Goal: Task Accomplishment & Management: Manage account settings

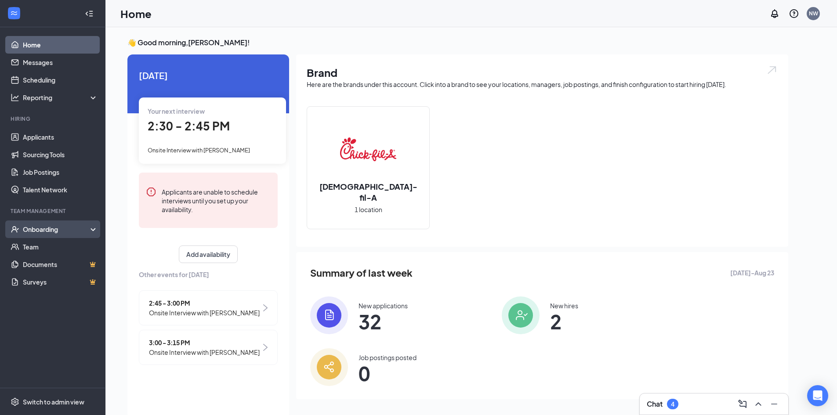
click at [63, 229] on div "Onboarding" at bounding box center [57, 229] width 68 height 9
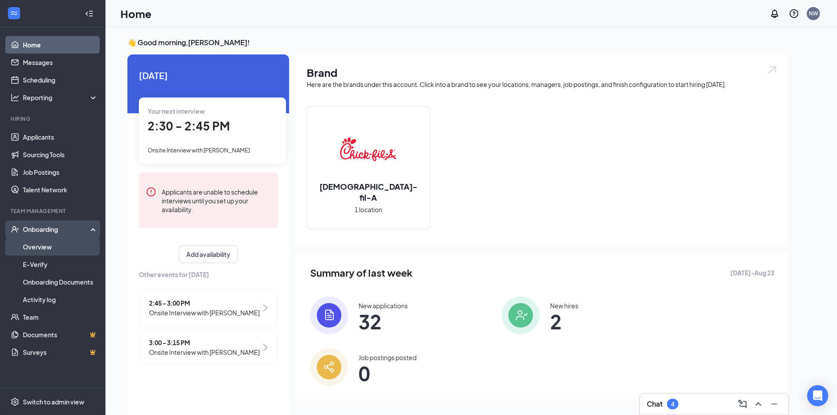
click at [46, 247] on link "Overview" at bounding box center [60, 247] width 75 height 18
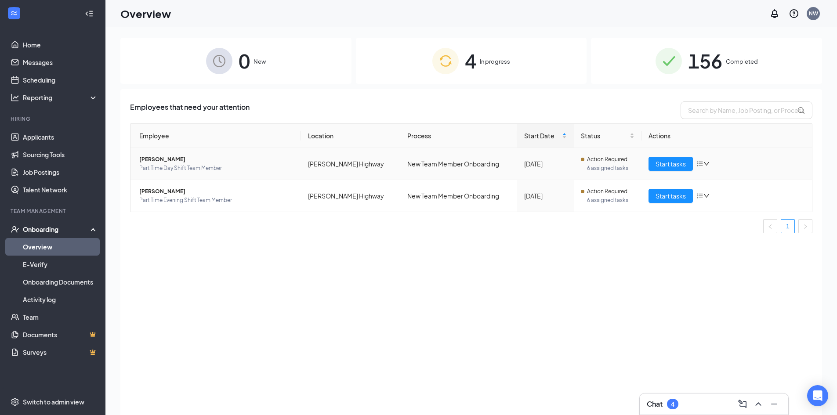
click at [169, 159] on span "[PERSON_NAME]" at bounding box center [216, 159] width 155 height 9
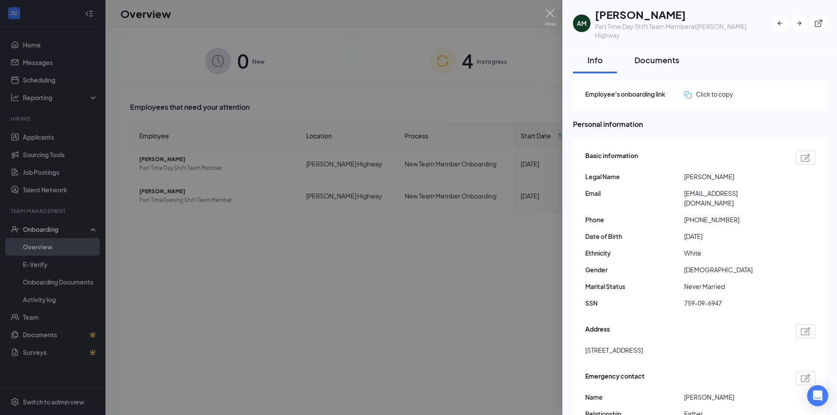
click at [648, 54] on div "Documents" at bounding box center [657, 59] width 45 height 11
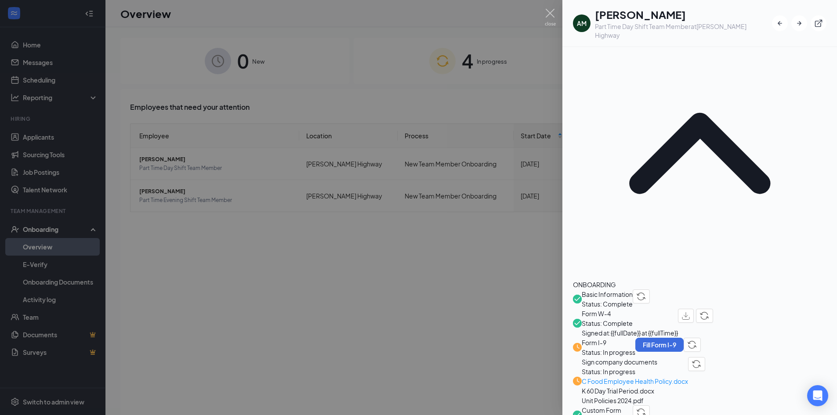
scroll to position [132, 0]
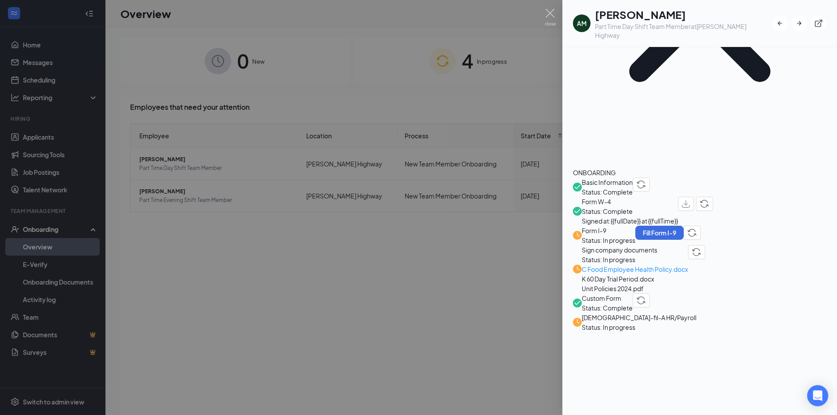
scroll to position [215, 0]
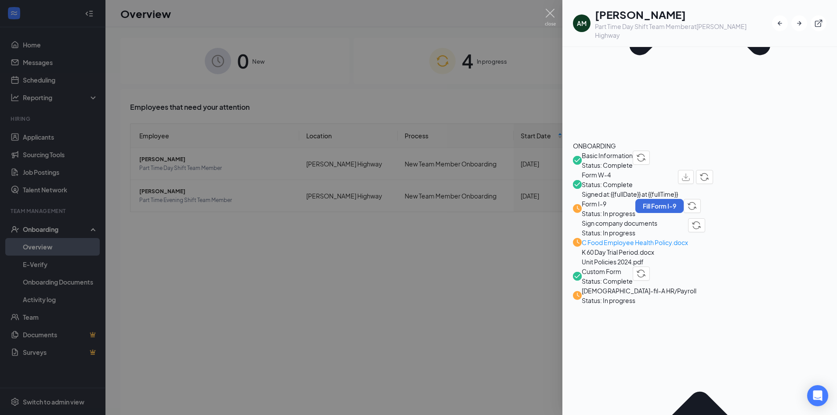
scroll to position [211, 0]
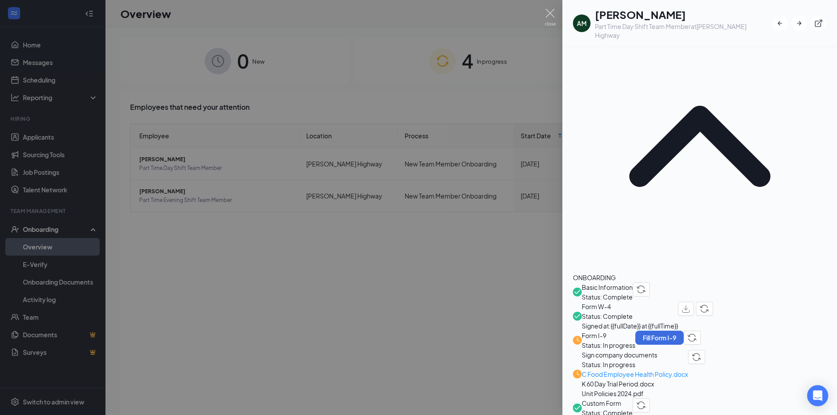
scroll to position [0, 0]
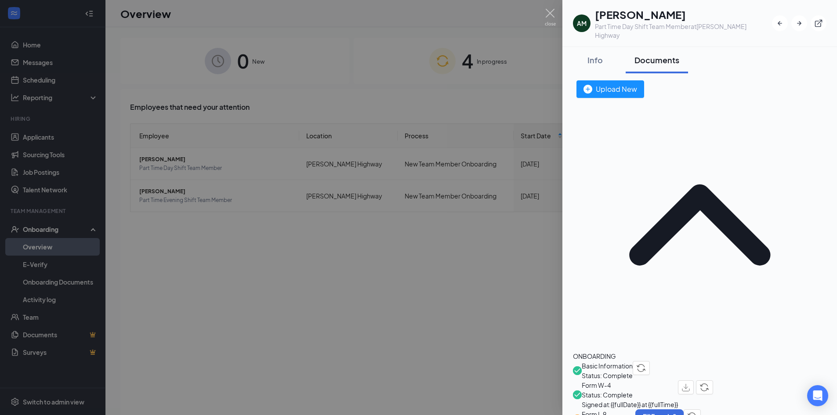
click at [616, 352] on div "ONBOARDING" at bounding box center [700, 357] width 254 height 10
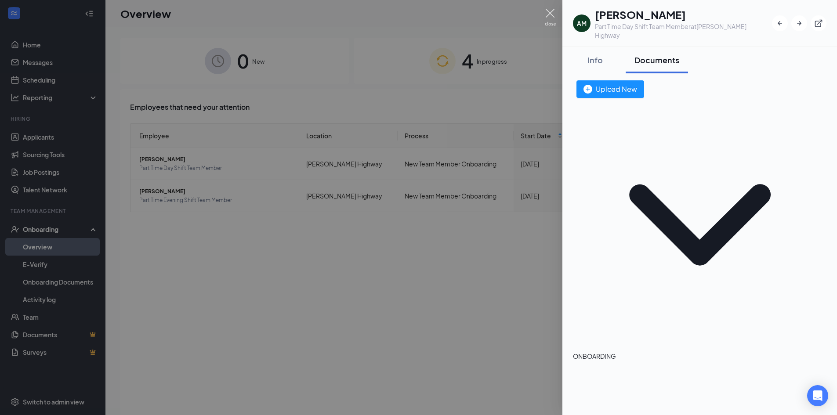
click at [550, 10] on img at bounding box center [550, 17] width 11 height 17
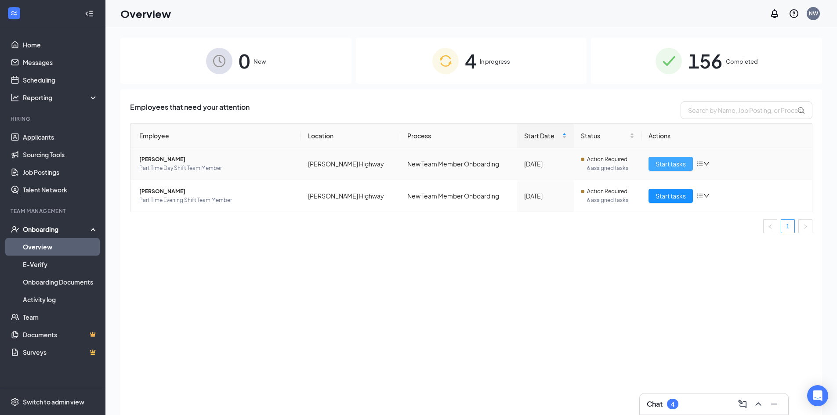
click at [666, 163] on span "Start tasks" at bounding box center [671, 164] width 30 height 10
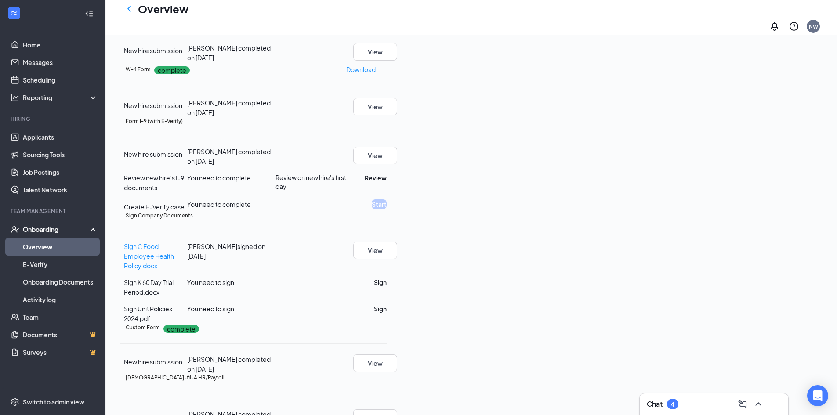
scroll to position [132, 0]
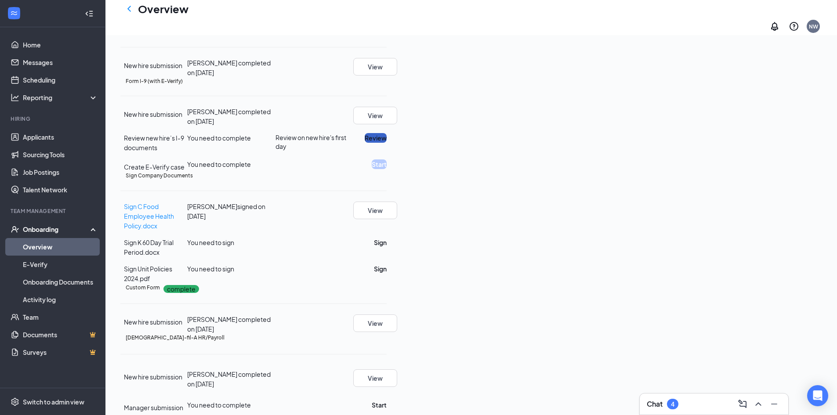
click at [387, 143] on button "Review" at bounding box center [376, 138] width 22 height 10
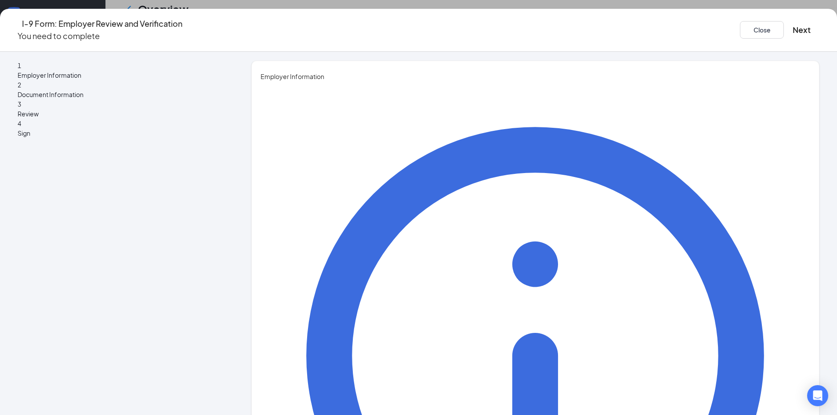
click at [740, 23] on button "Close" at bounding box center [762, 30] width 44 height 18
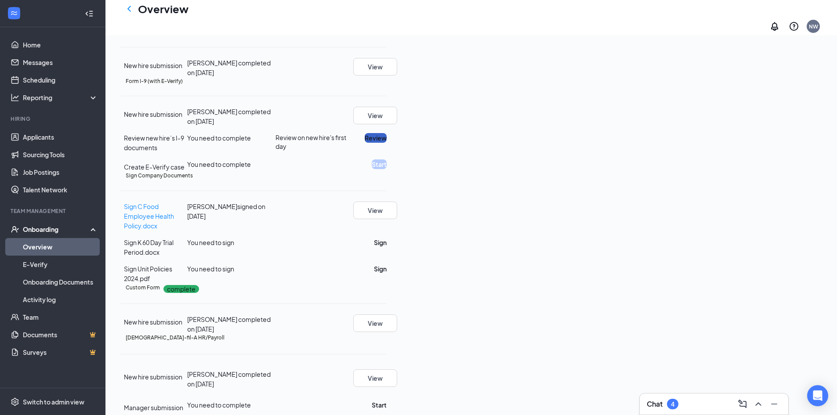
click at [387, 143] on button "Review" at bounding box center [376, 138] width 22 height 10
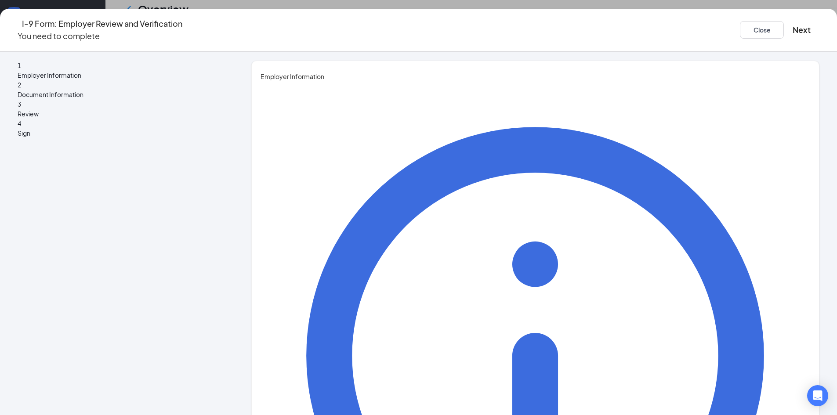
type input "[PERSON_NAME]"
type input "Leadership"
type input "[PERSON_NAME][EMAIL_ADDRESS][DOMAIN_NAME]"
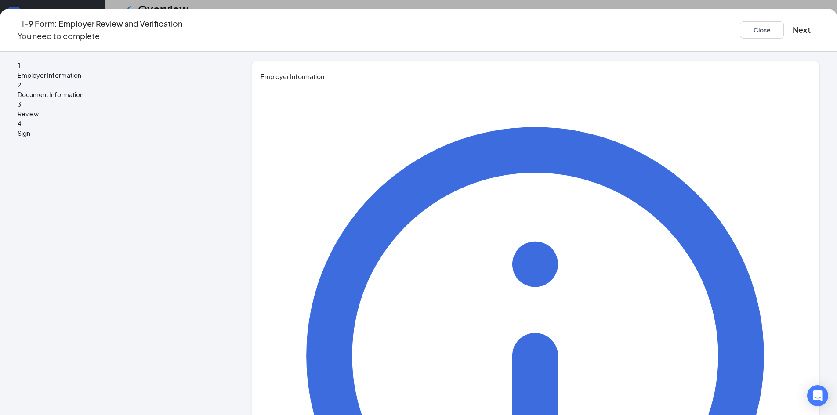
scroll to position [220, 0]
type input "8653715306"
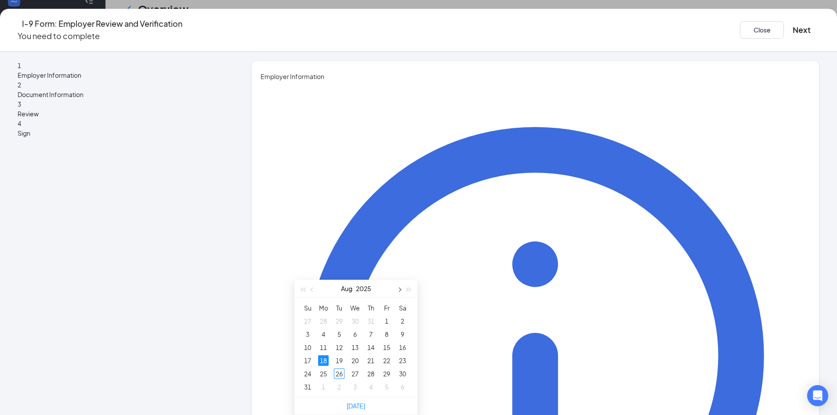
click at [399, 280] on button "button" at bounding box center [399, 289] width 10 height 18
type input "[DATE]"
click at [323, 316] on div "1" at bounding box center [323, 321] width 11 height 11
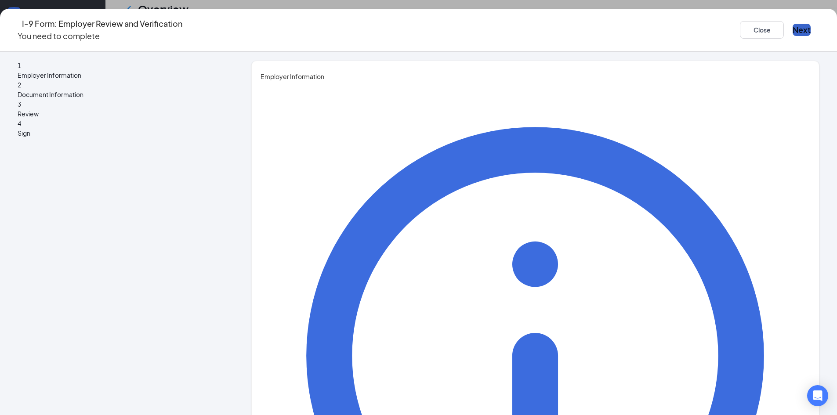
click at [793, 24] on button "Next" at bounding box center [802, 30] width 18 height 12
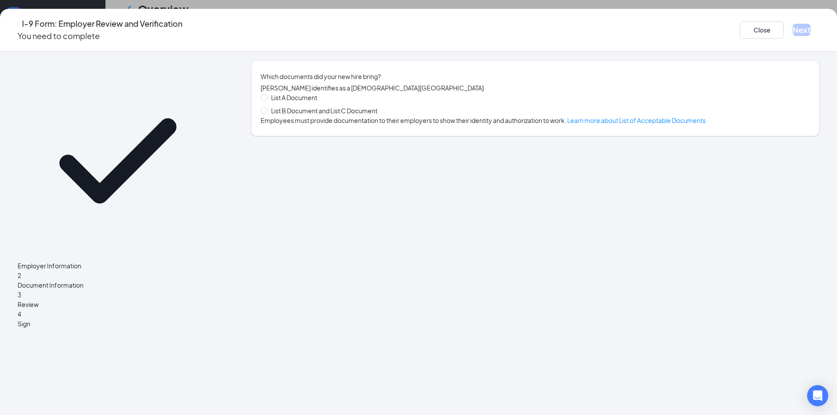
click at [268, 112] on span at bounding box center [264, 110] width 7 height 7
click at [267, 112] on input "List B Document and List C Document" at bounding box center [264, 110] width 6 height 6
radio input "true"
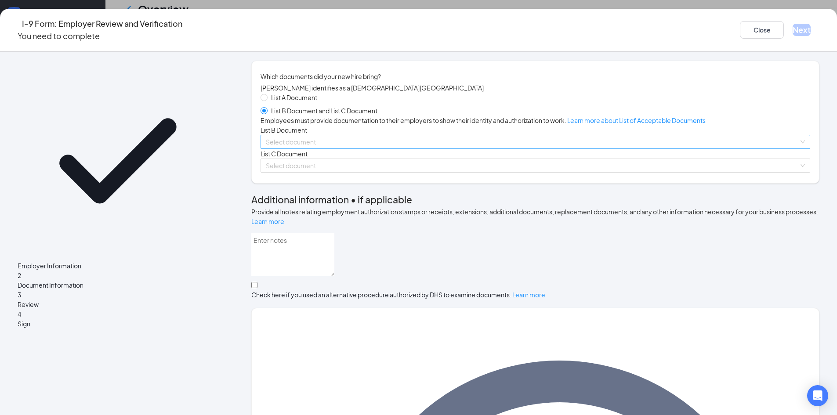
click at [356, 149] on input "search" at bounding box center [532, 141] width 533 height 13
click at [353, 159] on div "List A Document List B Document and List C Document Employees must provide docu…" at bounding box center [536, 133] width 550 height 80
click at [361, 149] on input "search" at bounding box center [532, 141] width 533 height 13
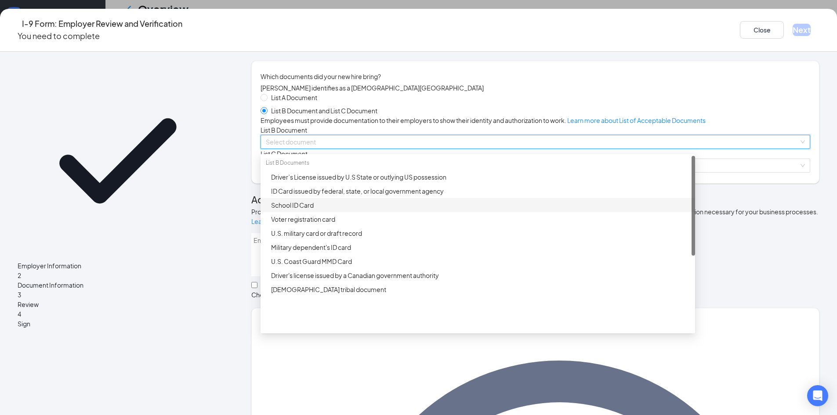
scroll to position [176, 0]
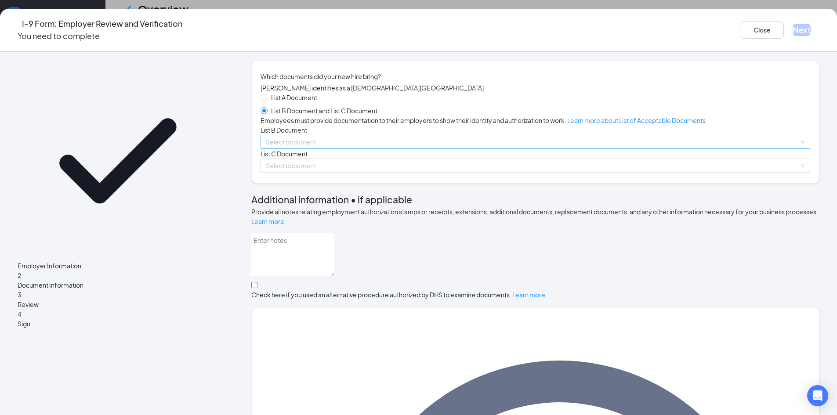
click at [345, 149] on input "search" at bounding box center [532, 141] width 533 height 13
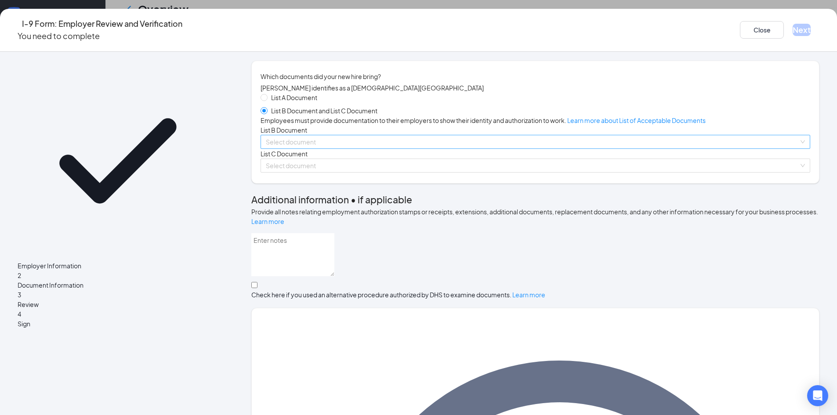
click at [336, 149] on span at bounding box center [532, 141] width 533 height 13
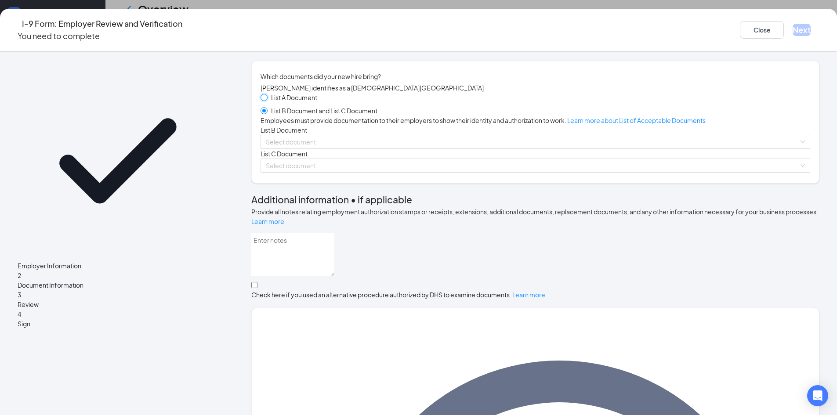
click at [267, 100] on input "List A Document" at bounding box center [264, 97] width 6 height 6
radio input "true"
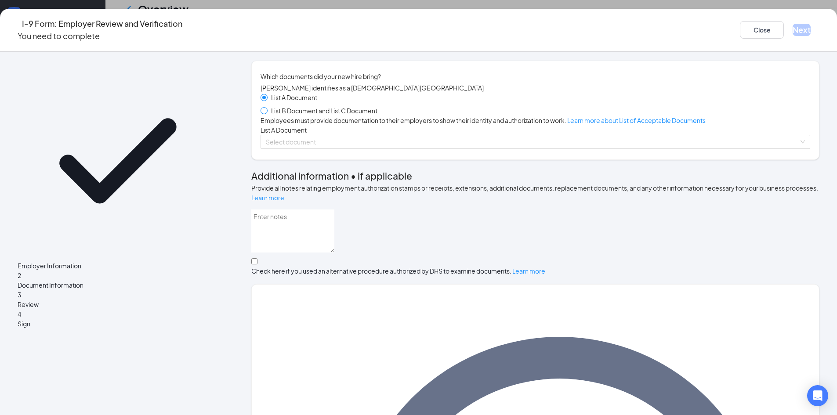
click at [268, 113] on span at bounding box center [264, 110] width 7 height 7
click at [267, 113] on input "List B Document and List C Document" at bounding box center [264, 110] width 6 height 6
radio input "true"
radio input "false"
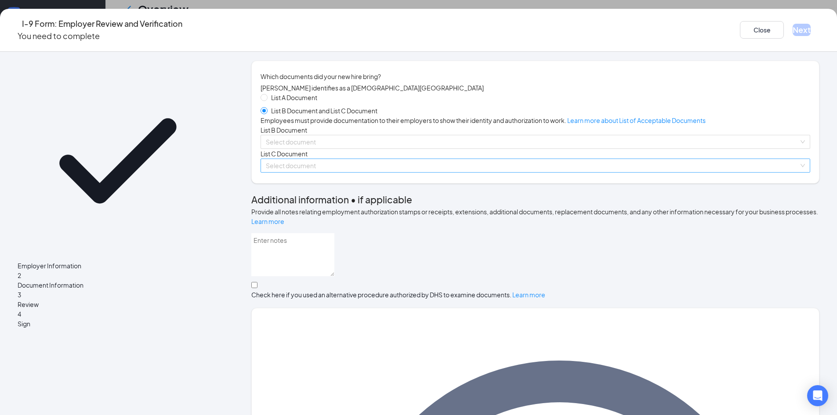
click at [355, 172] on input "search" at bounding box center [532, 165] width 533 height 13
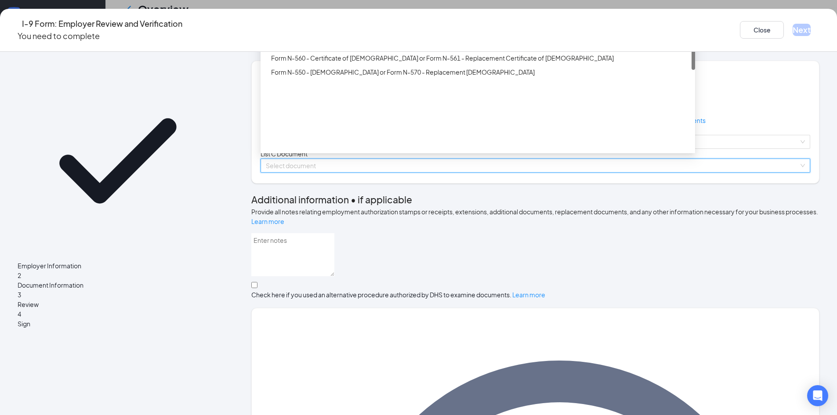
scroll to position [28, 0]
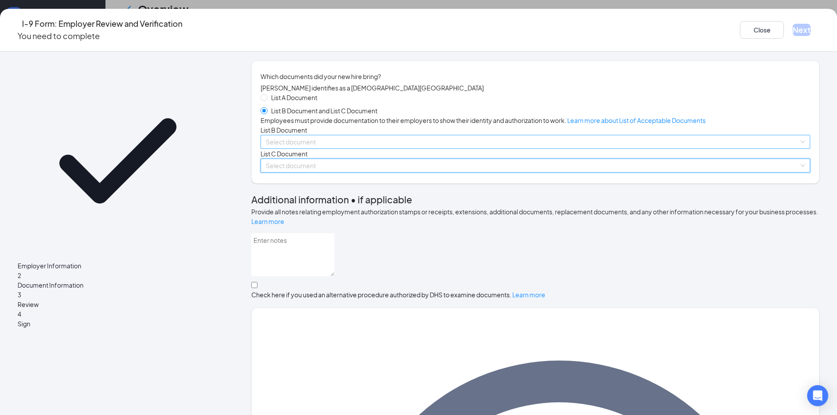
click at [339, 149] on input "search" at bounding box center [532, 141] width 533 height 13
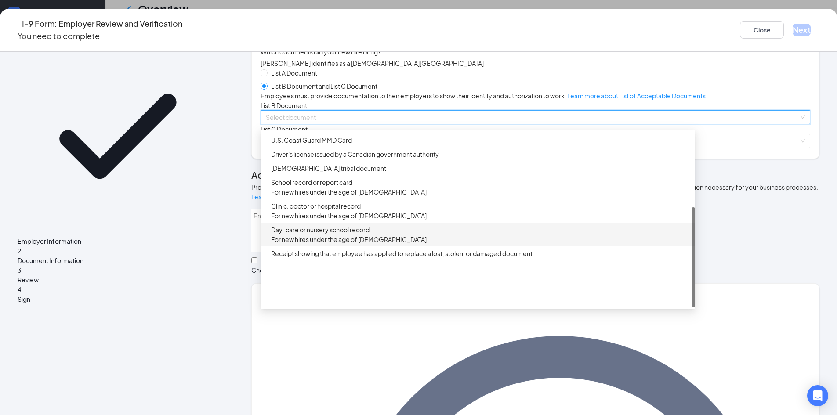
scroll to position [44, 0]
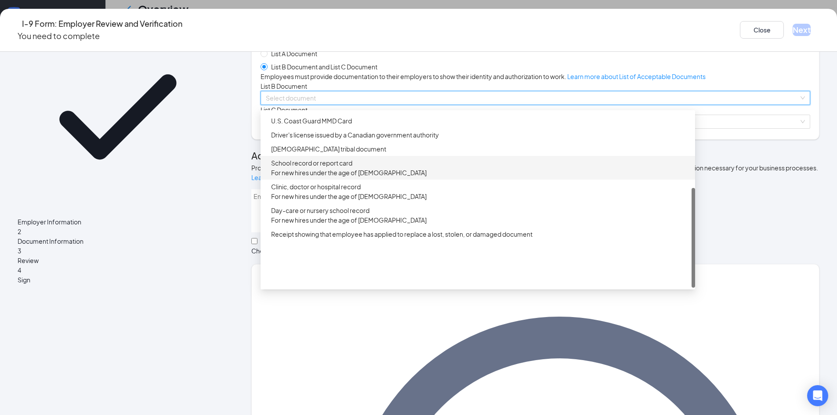
click at [330, 178] on div "School record or report card For new hires under the age of [DEMOGRAPHIC_DATA]" at bounding box center [480, 167] width 419 height 19
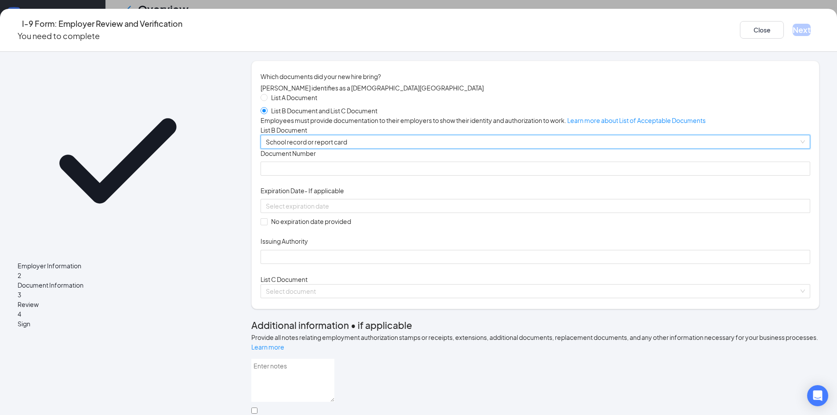
scroll to position [88, 0]
click at [410, 149] on span "School record or report card For new hires under the age of [DEMOGRAPHIC_DATA]" at bounding box center [535, 141] width 539 height 13
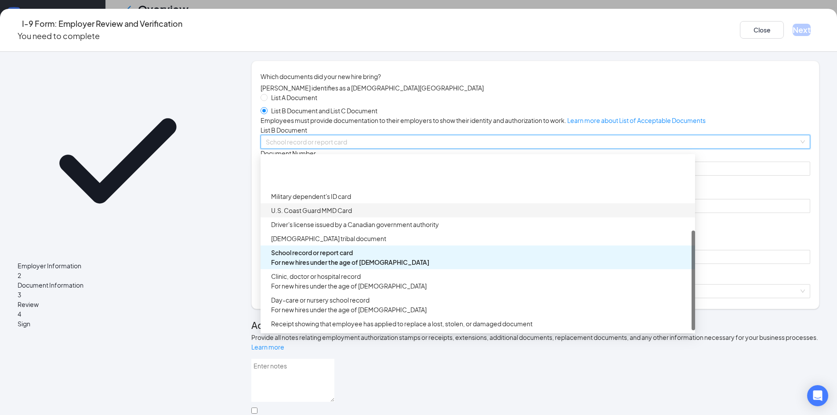
scroll to position [132, 0]
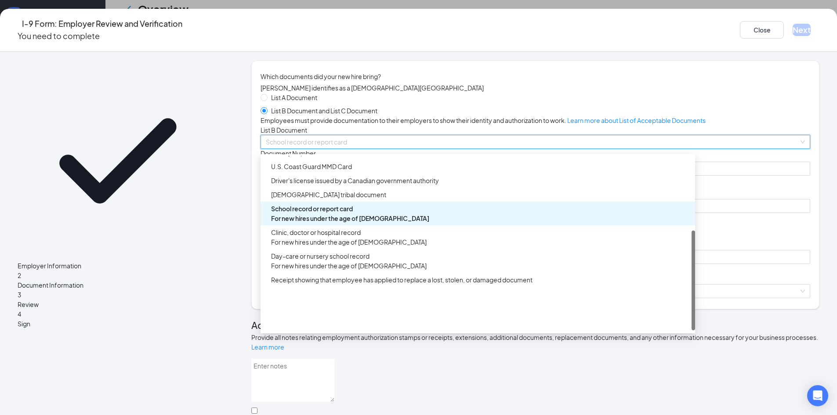
drag, startPoint x: 222, startPoint y: 259, endPoint x: 228, endPoint y: 256, distance: 6.5
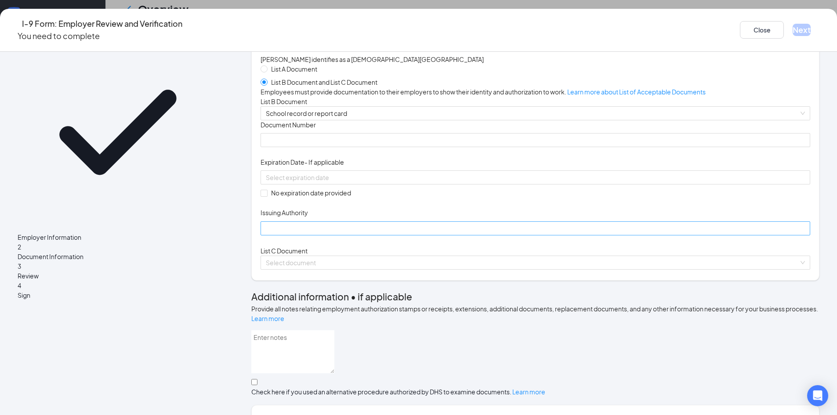
scroll to position [44, 0]
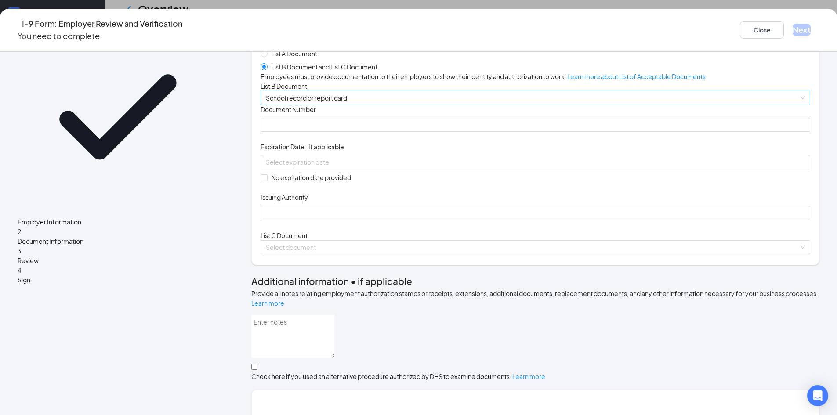
click at [385, 105] on span "School record or report card For new hires under the age of [DEMOGRAPHIC_DATA]" at bounding box center [535, 97] width 539 height 13
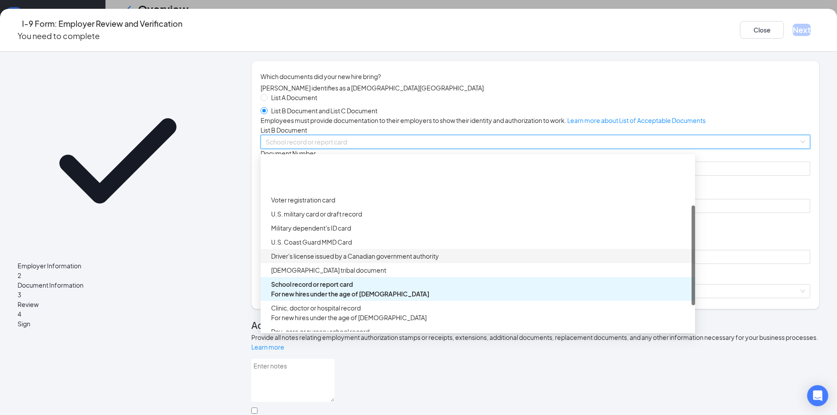
scroll to position [132, 0]
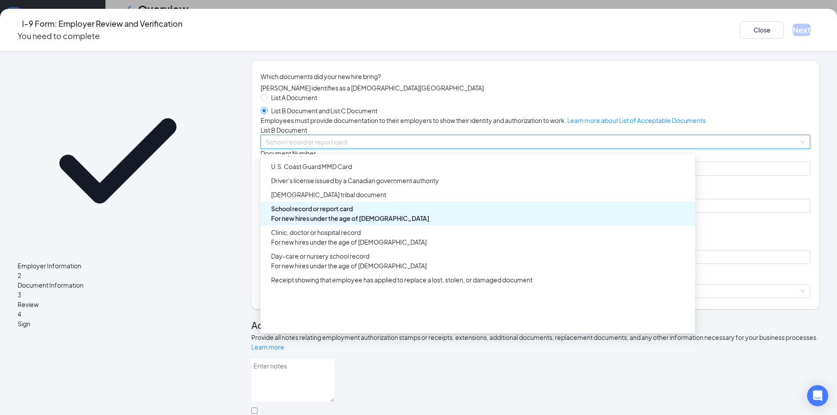
click at [393, 223] on div "School record or report card For new hires under the age of [DEMOGRAPHIC_DATA]" at bounding box center [480, 213] width 419 height 19
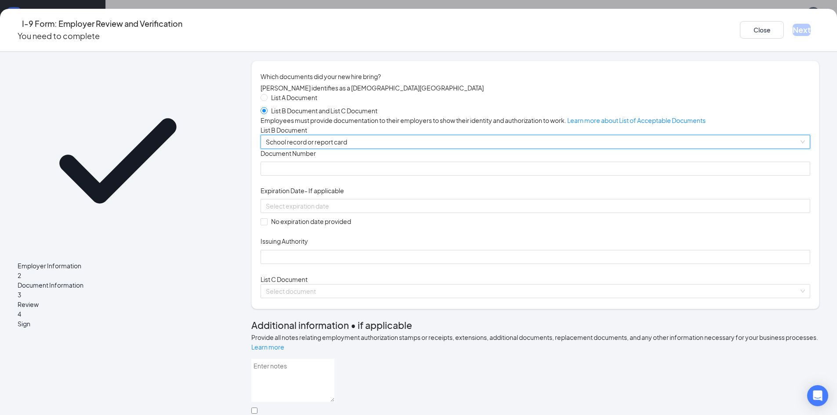
scroll to position [0, 0]
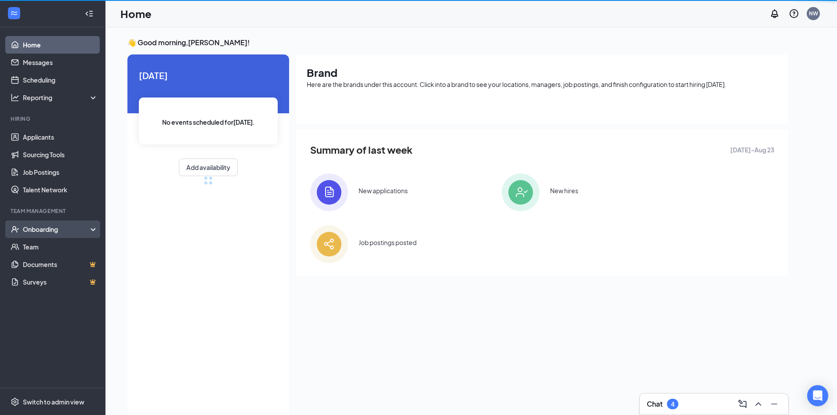
click at [56, 229] on div "Onboarding" at bounding box center [57, 229] width 68 height 9
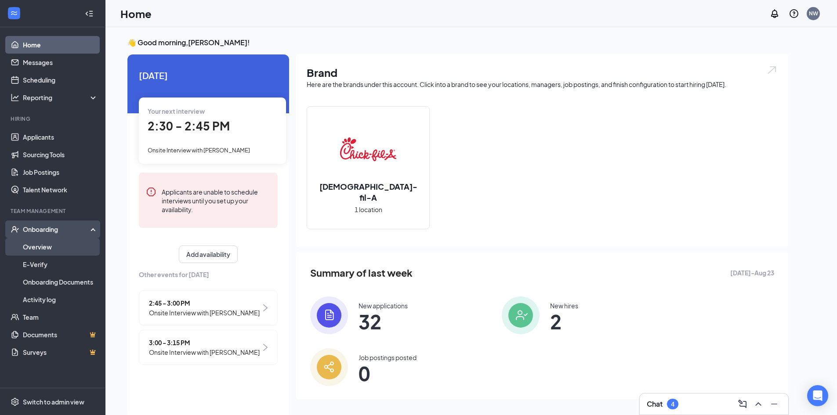
click at [53, 243] on link "Overview" at bounding box center [60, 247] width 75 height 18
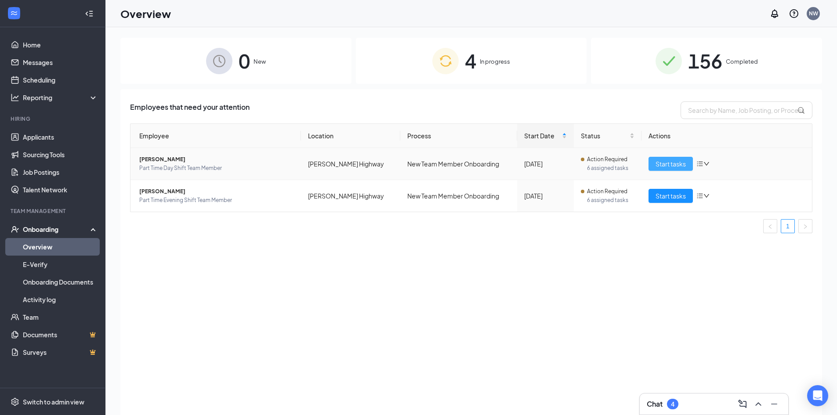
click at [657, 165] on span "Start tasks" at bounding box center [671, 164] width 30 height 10
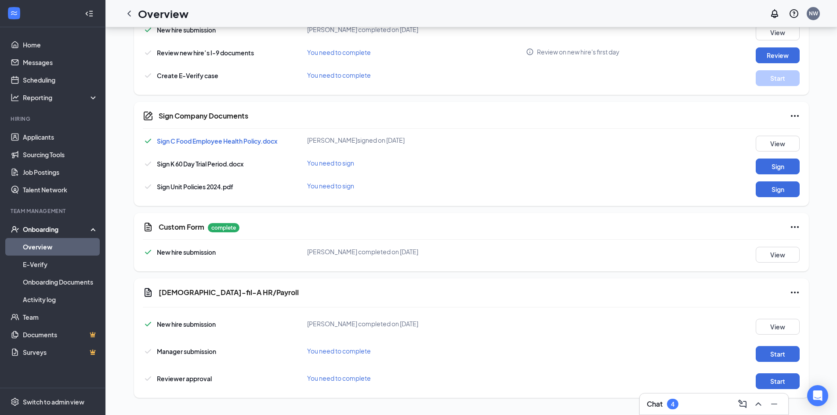
scroll to position [308, 0]
click at [42, 243] on link "Overview" at bounding box center [60, 247] width 75 height 18
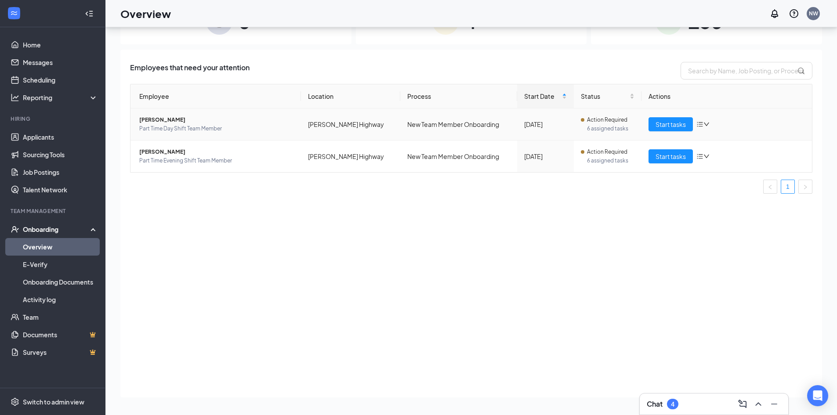
click at [170, 124] on span "Part Time Day Shift Team Member" at bounding box center [216, 128] width 155 height 9
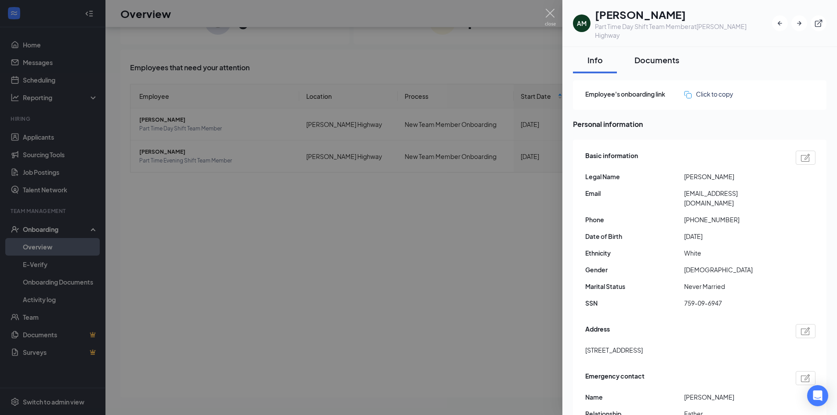
click at [666, 47] on button "Documents" at bounding box center [657, 60] width 62 height 26
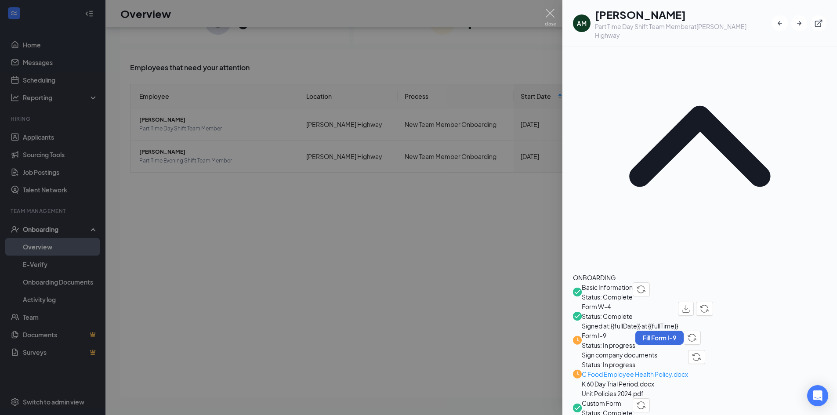
scroll to position [208, 0]
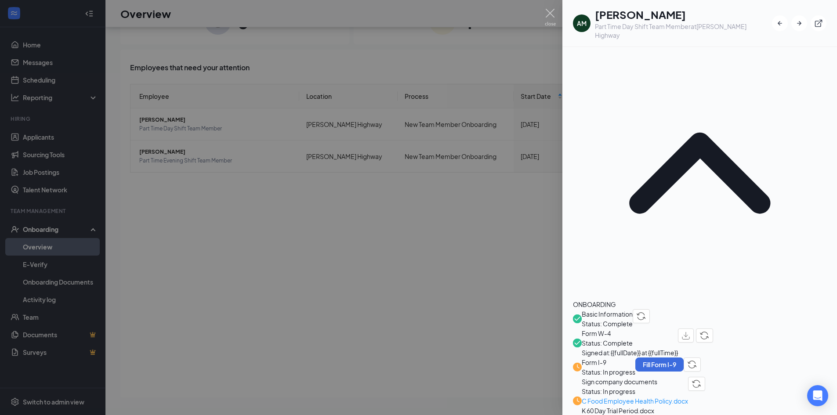
scroll to position [215, 0]
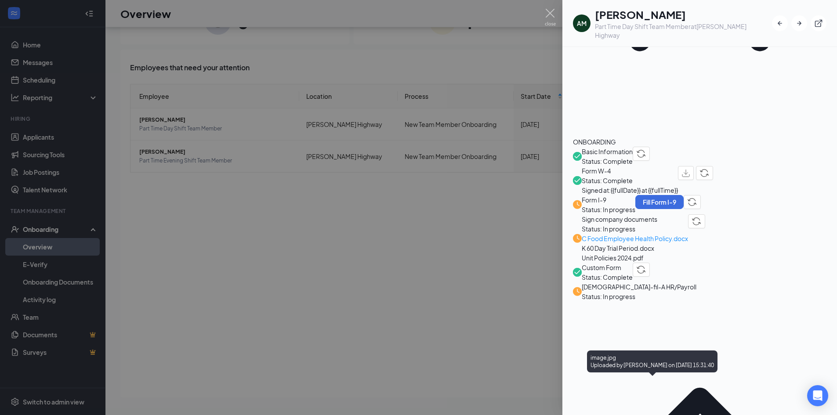
scroll to position [215, 0]
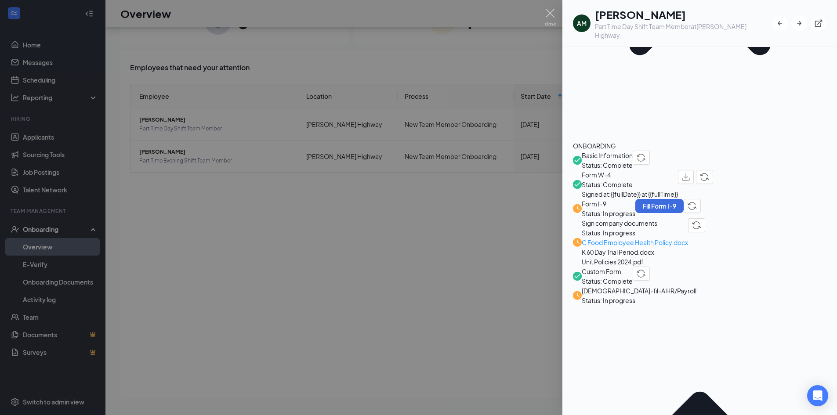
click at [280, 234] on div at bounding box center [418, 207] width 837 height 415
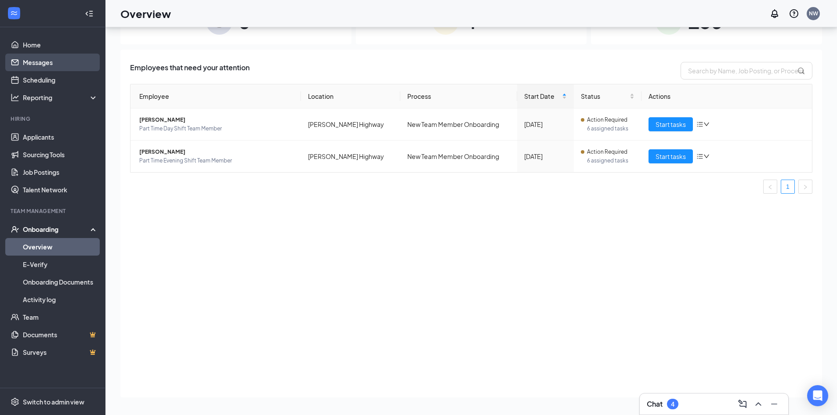
click at [44, 62] on link "Messages" at bounding box center [60, 63] width 75 height 18
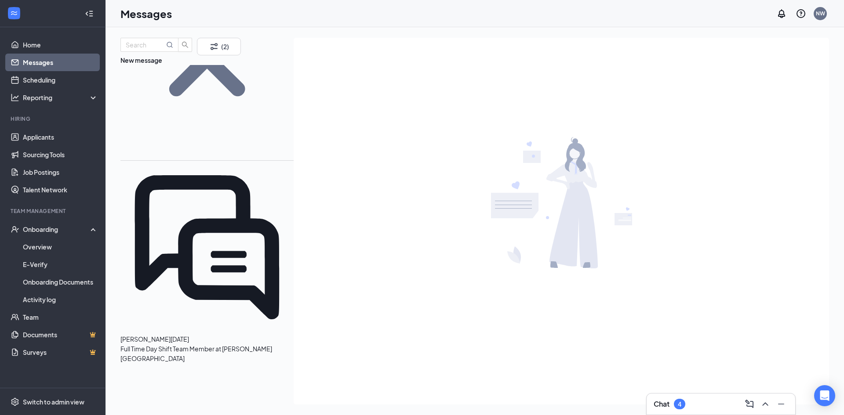
scroll to position [112, 0]
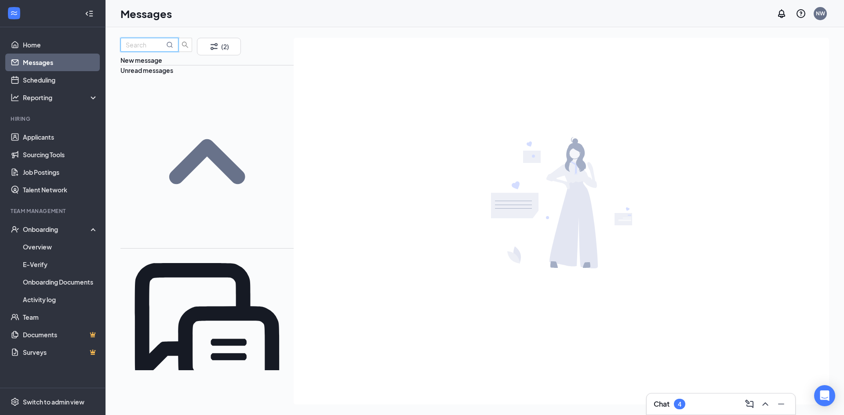
click at [152, 50] on input "text" at bounding box center [145, 45] width 39 height 10
type input "webb"
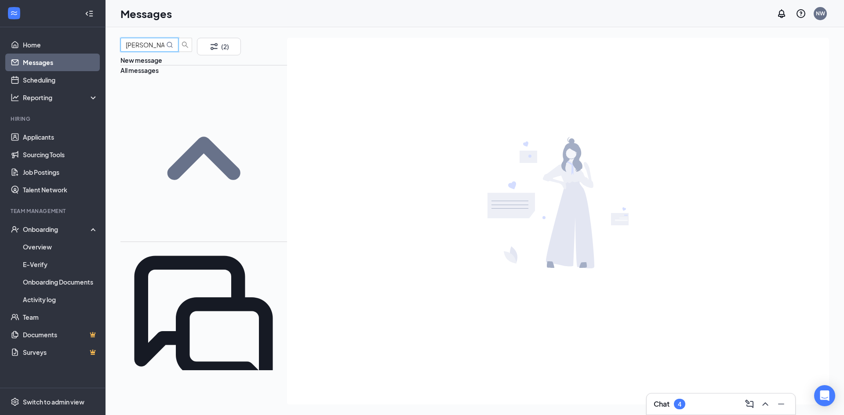
click at [167, 409] on span "[PERSON_NAME]" at bounding box center [145, 413] width 50 height 8
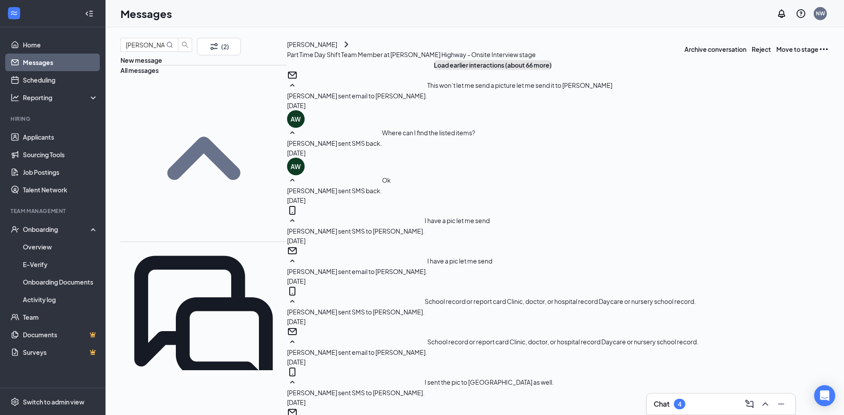
click at [523, 70] on button "Load earlier interactions (about 66 more)" at bounding box center [493, 65] width 118 height 10
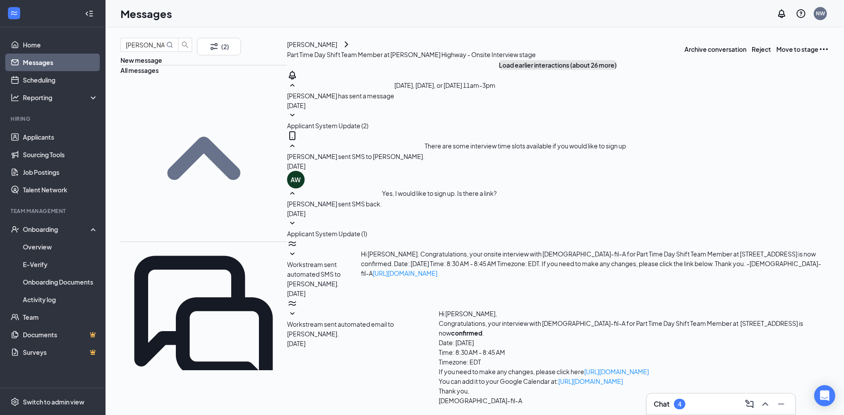
scroll to position [2105, 0]
